Goal: Task Accomplishment & Management: Manage account settings

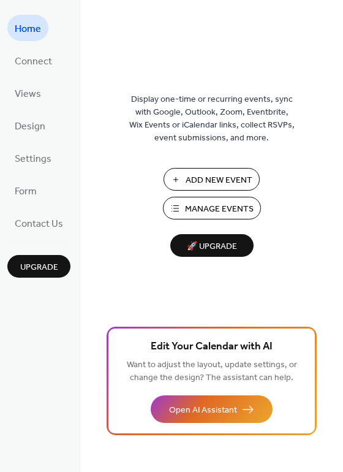
click at [211, 213] on span "Manage Events" at bounding box center [219, 209] width 69 height 13
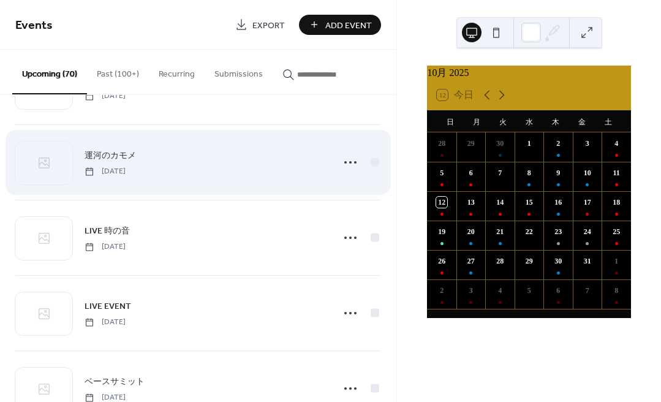
scroll to position [1346, 0]
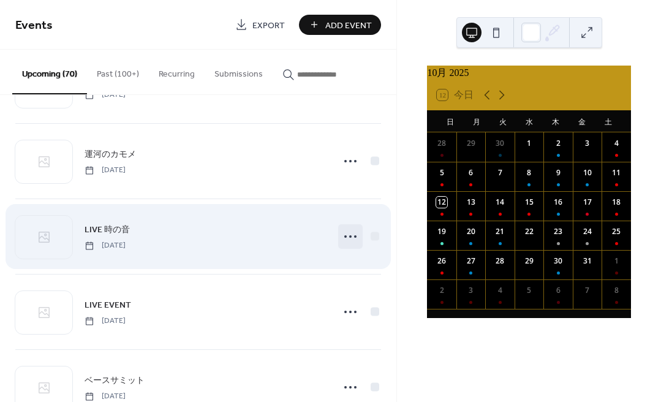
click at [349, 236] on circle at bounding box center [350, 236] width 2 height 2
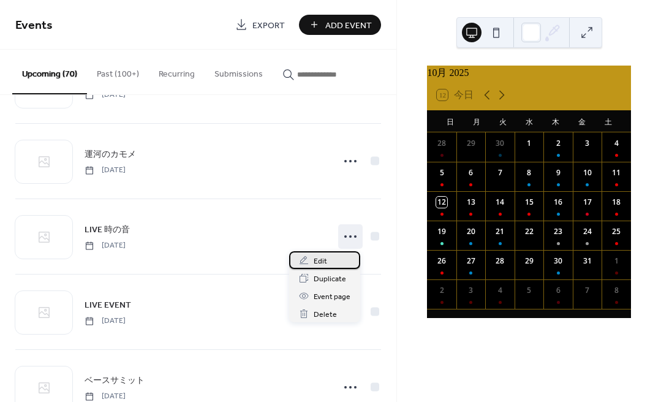
click at [317, 261] on span "Edit" at bounding box center [320, 261] width 13 height 13
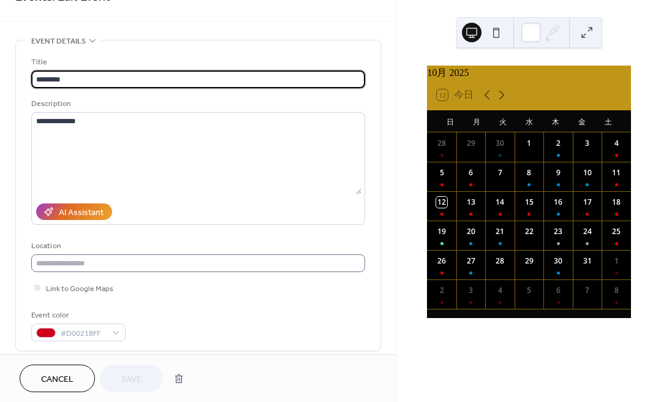
scroll to position [29, 0]
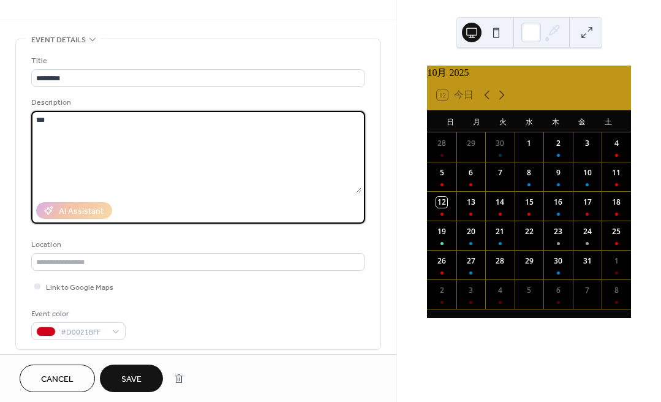
type textarea "*"
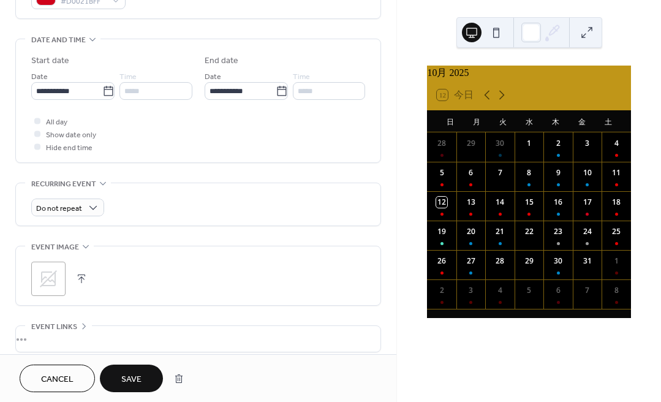
scroll to position [365, 0]
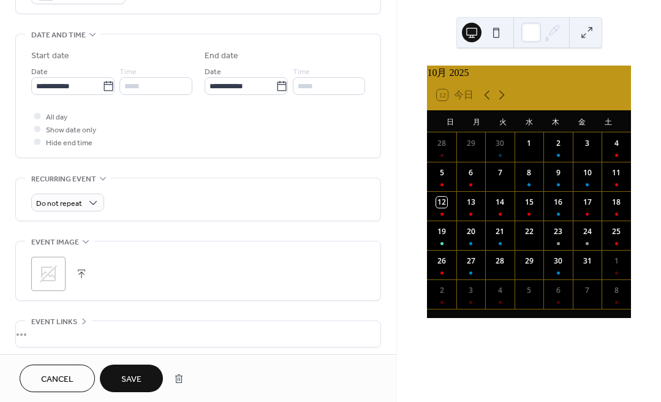
drag, startPoint x: 137, startPoint y: 116, endPoint x: 48, endPoint y: 274, distance: 180.8
click at [48, 274] on div "**********" at bounding box center [198, 72] width 366 height 738
type textarea "**********"
click at [48, 274] on icon at bounding box center [49, 274] width 20 height 20
click at [124, 373] on span "Save" at bounding box center [131, 379] width 20 height 13
